Goal: Task Accomplishment & Management: Use online tool/utility

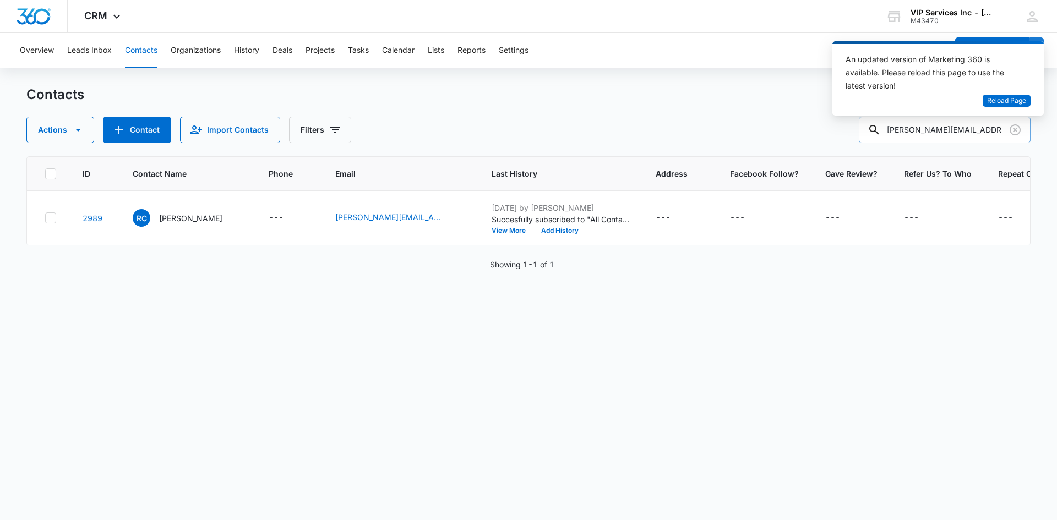
click at [895, 134] on div "[PERSON_NAME][EMAIL_ADDRESS][DOMAIN_NAME]" at bounding box center [945, 130] width 172 height 26
drag, startPoint x: 895, startPoint y: 134, endPoint x: 1015, endPoint y: 132, distance: 120.0
click at [1015, 132] on div "[PERSON_NAME][EMAIL_ADDRESS][DOMAIN_NAME]" at bounding box center [945, 130] width 172 height 26
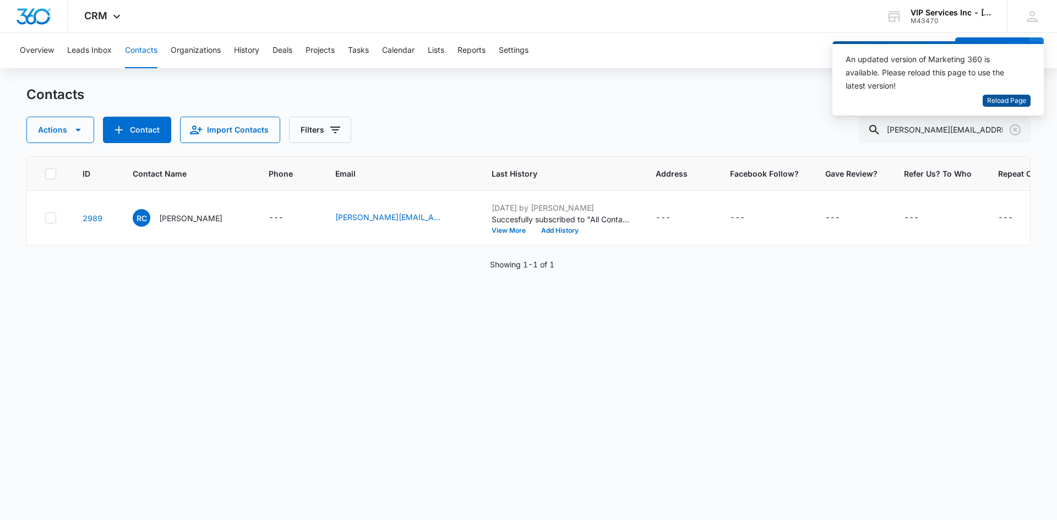
click at [1017, 99] on span "Reload Page" at bounding box center [1006, 101] width 39 height 10
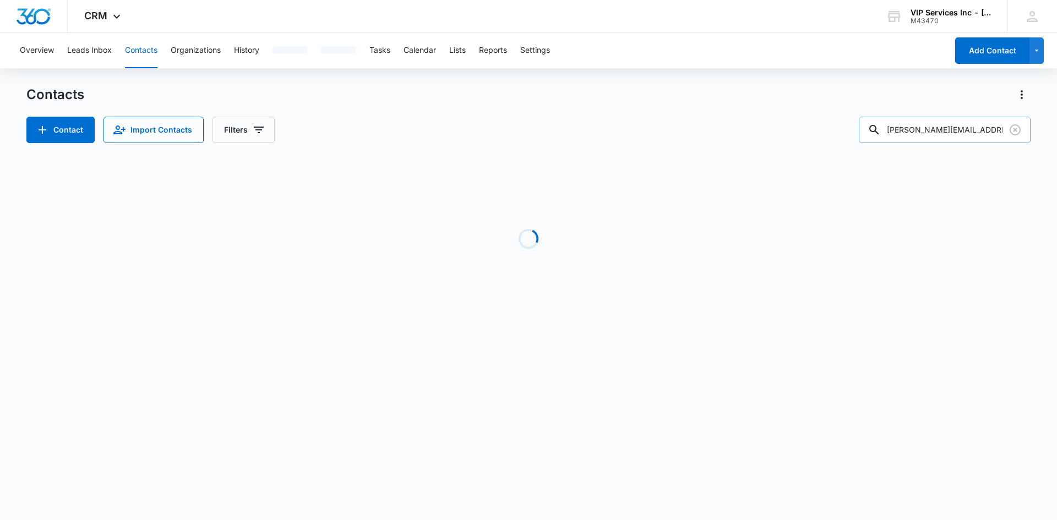
click at [881, 130] on icon at bounding box center [874, 129] width 13 height 13
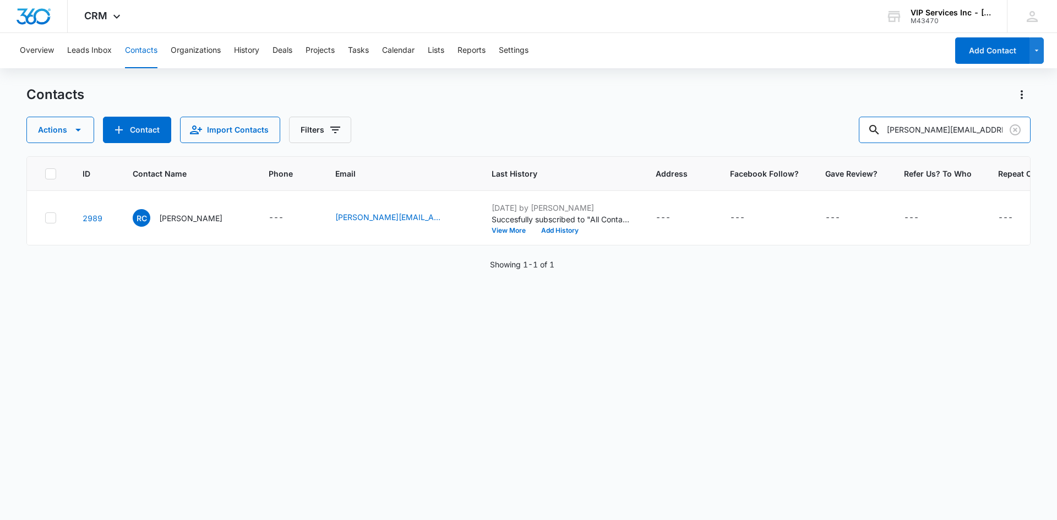
scroll to position [0, 24]
drag, startPoint x: 894, startPoint y: 133, endPoint x: 1037, endPoint y: 147, distance: 144.4
click at [1034, 146] on main "Contacts Actions Contact Import Contacts Filters rebecca.campbell48.rc@gmail.co…" at bounding box center [528, 302] width 1057 height 433
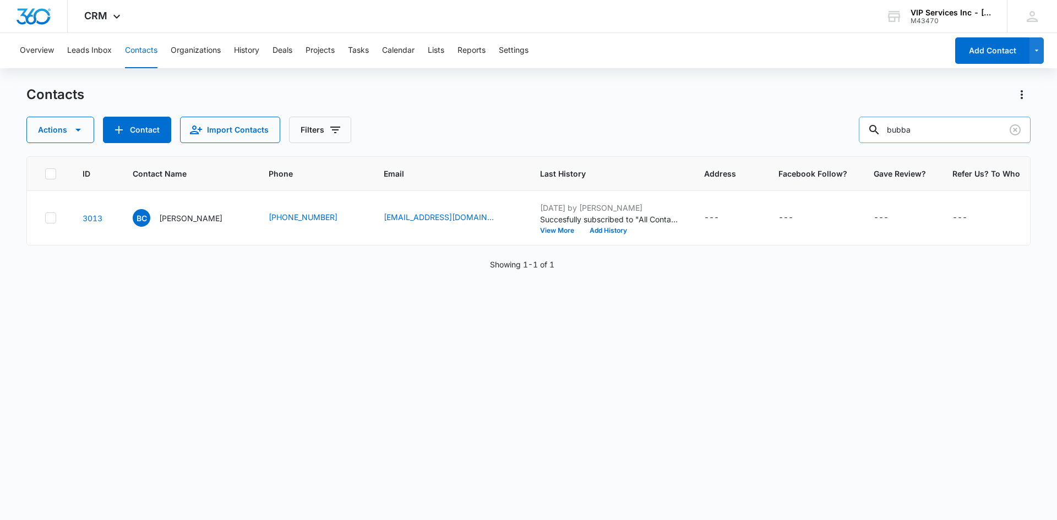
drag, startPoint x: 926, startPoint y: 136, endPoint x: 895, endPoint y: 142, distance: 31.4
click at [896, 142] on input "bubba" at bounding box center [945, 130] width 172 height 26
type input "marjan"
